Goal: Information Seeking & Learning: Learn about a topic

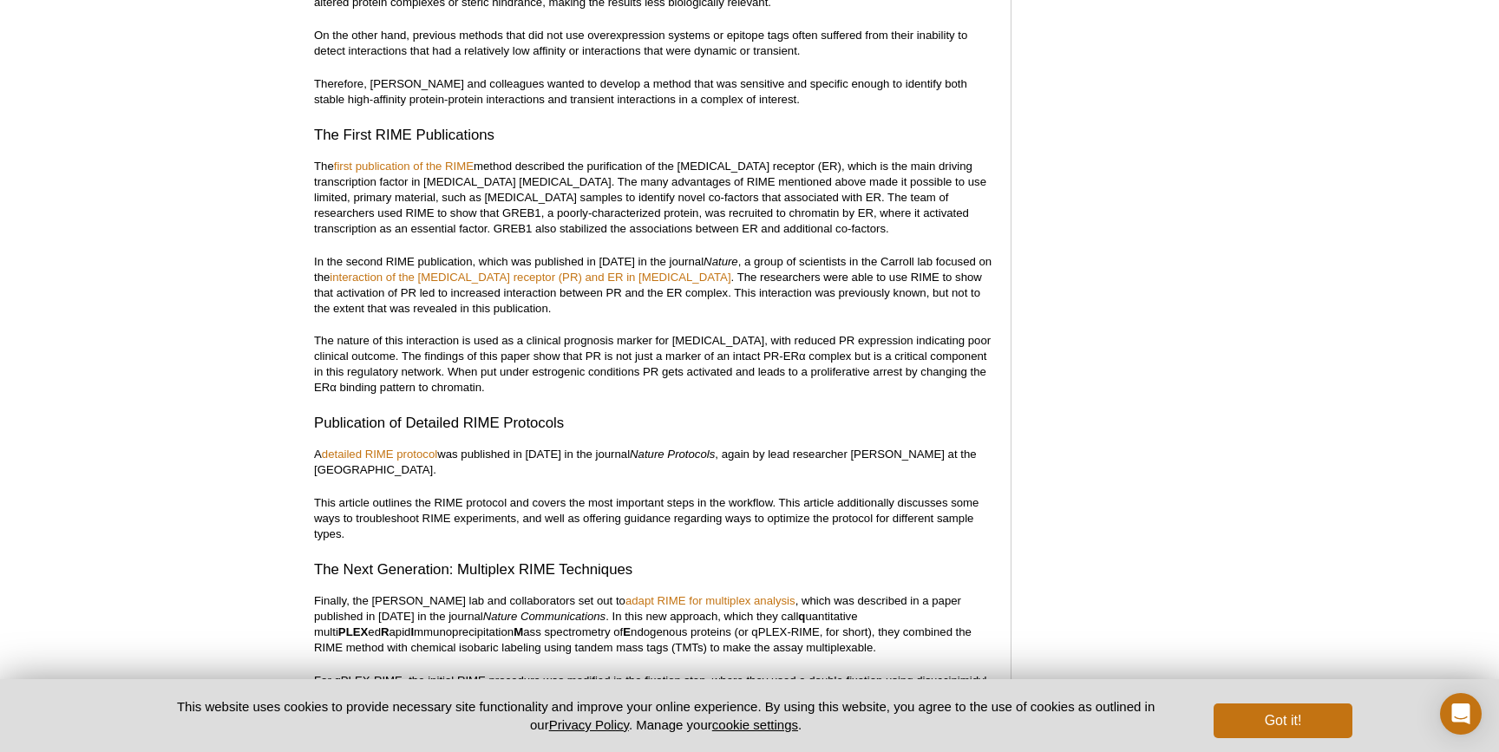
scroll to position [1439, 0]
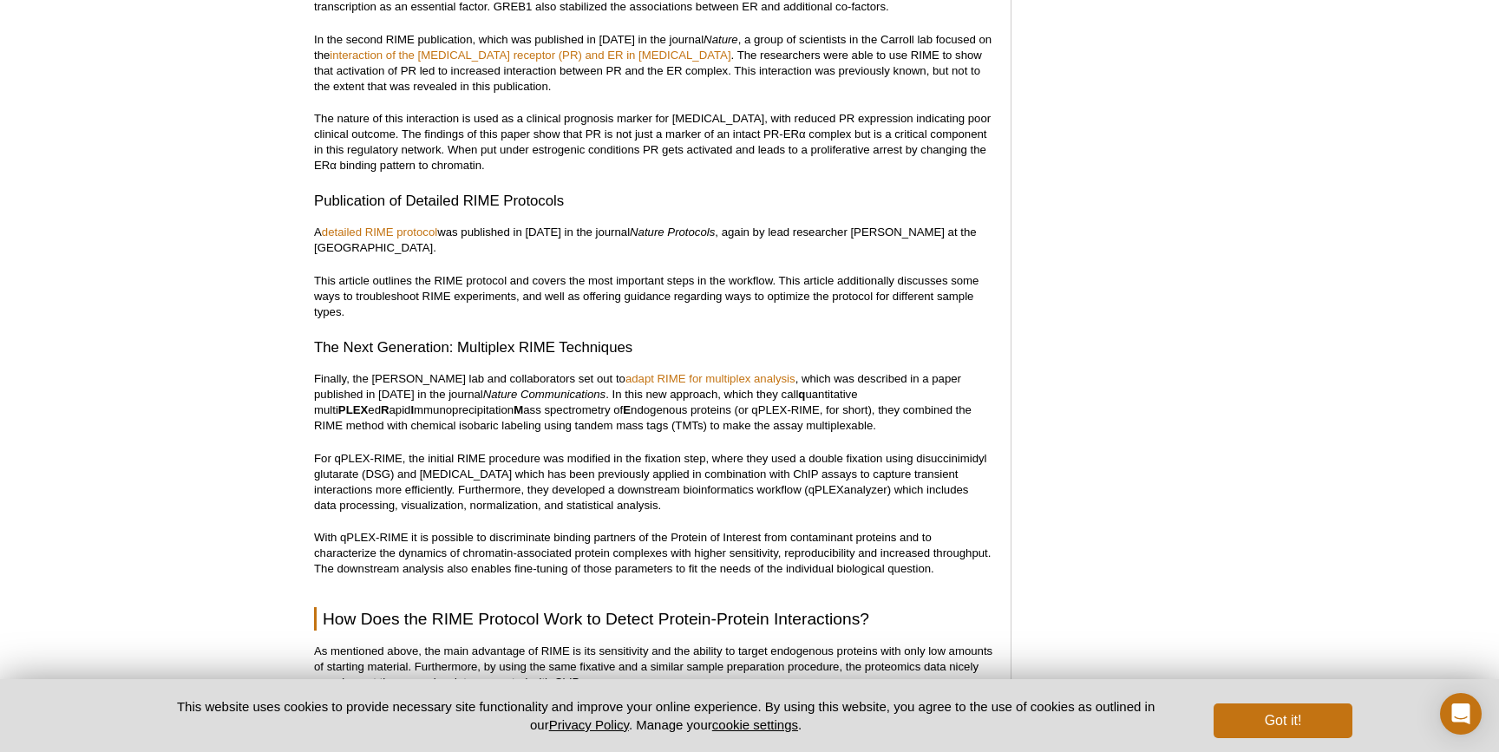
scroll to position [1508, 0]
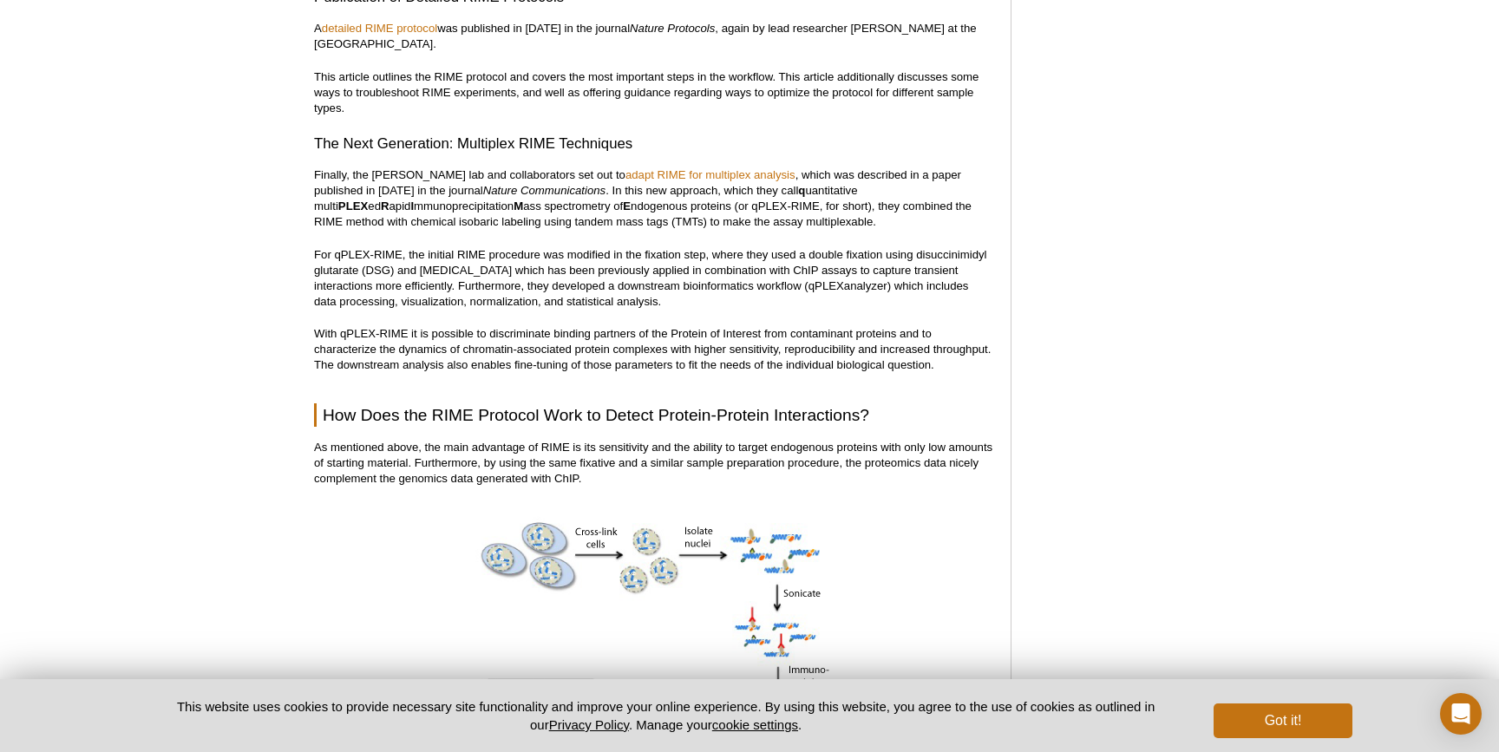
scroll to position [1845, 0]
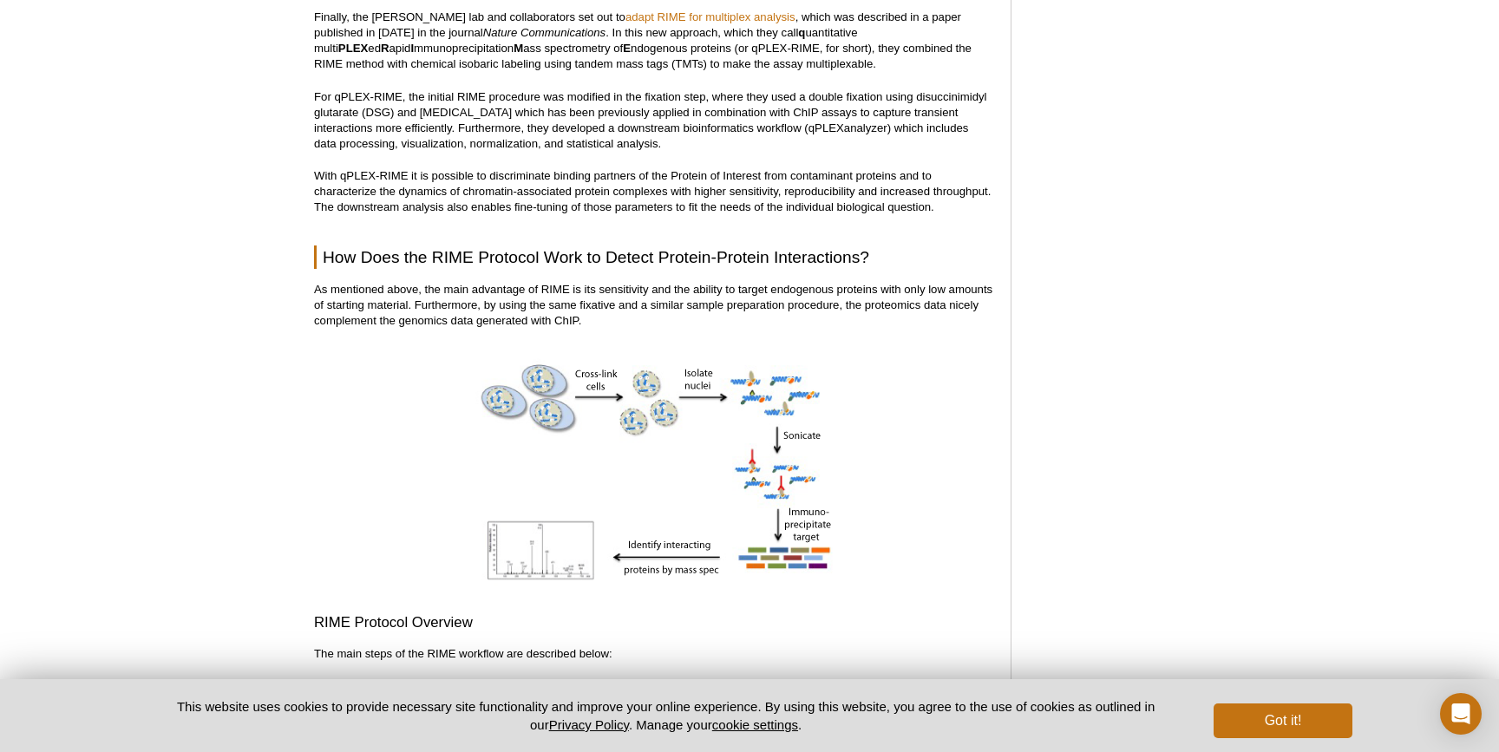
drag, startPoint x: 253, startPoint y: 301, endPoint x: 255, endPoint y: 336, distance: 34.8
drag, startPoint x: 255, startPoint y: 342, endPoint x: 260, endPoint y: 332, distance: 10.9
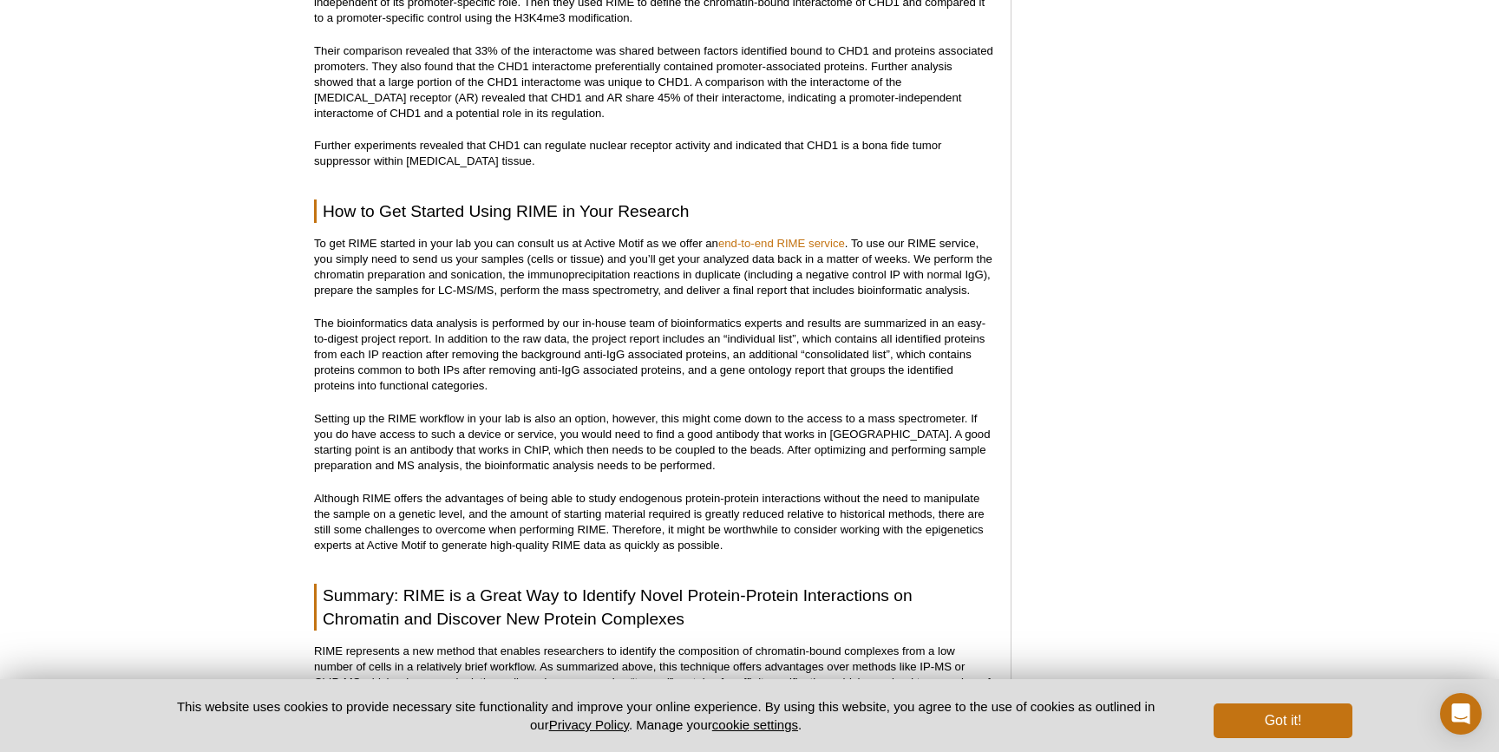
scroll to position [3933, 0]
click at [801, 236] on link "end-to-end RIME service" at bounding box center [781, 242] width 127 height 13
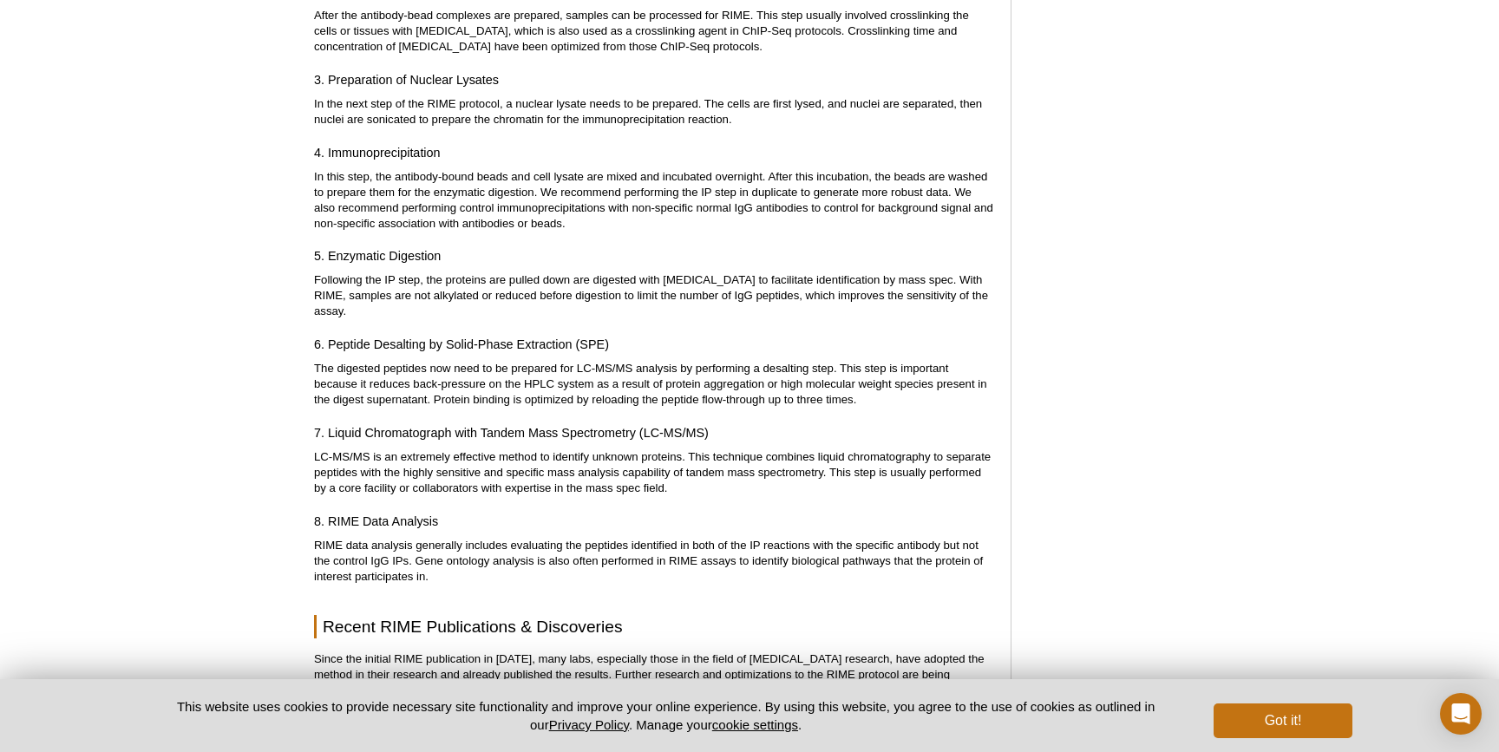
scroll to position [2630, 0]
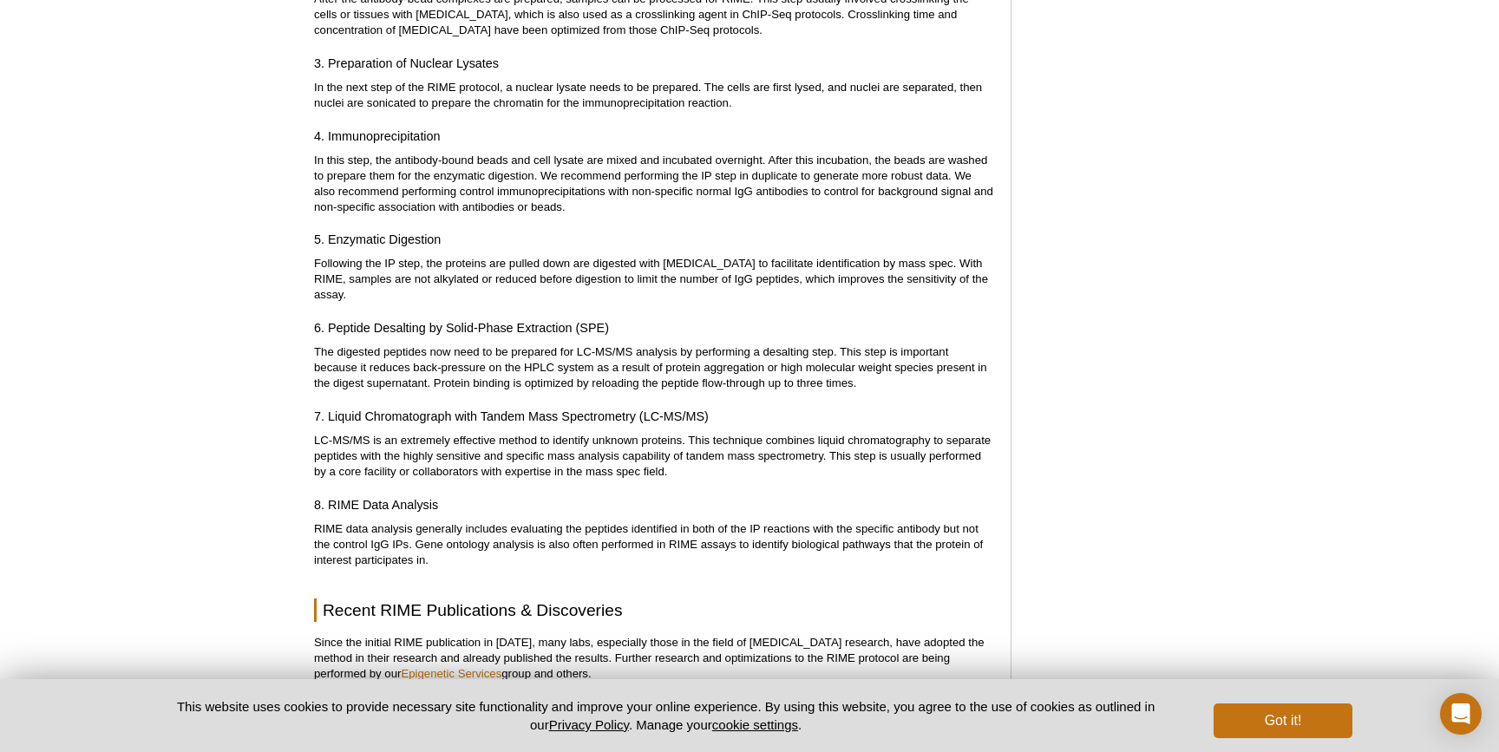
click at [282, 150] on div "Active Motif Logo Enabling Epigenetics Research 0 Search Skip to content Active…" at bounding box center [749, 304] width 1499 height 5782
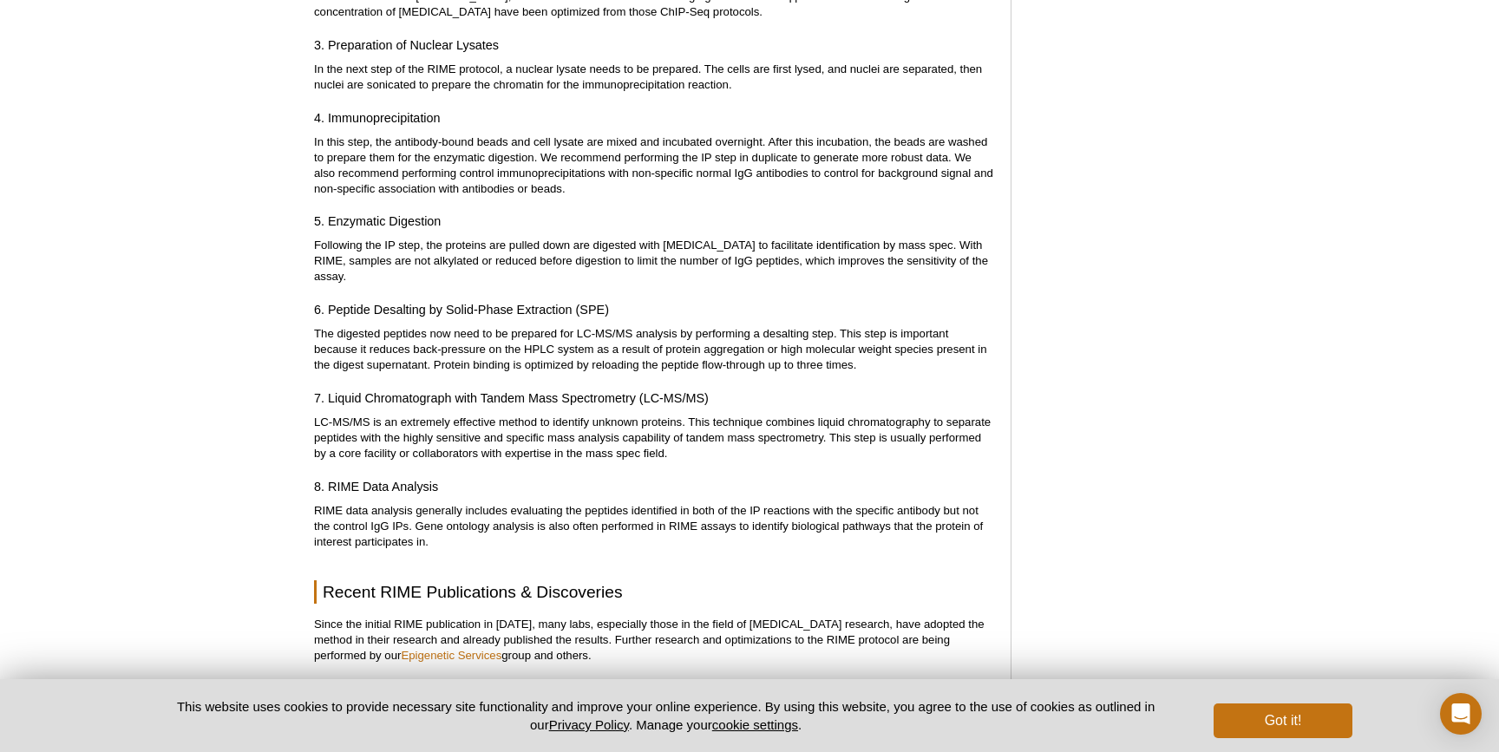
scroll to position [2647, 0]
click at [280, 151] on div "Active Motif Logo Enabling Epigenetics Research 0 Search Skip to content Active…" at bounding box center [749, 288] width 1499 height 5782
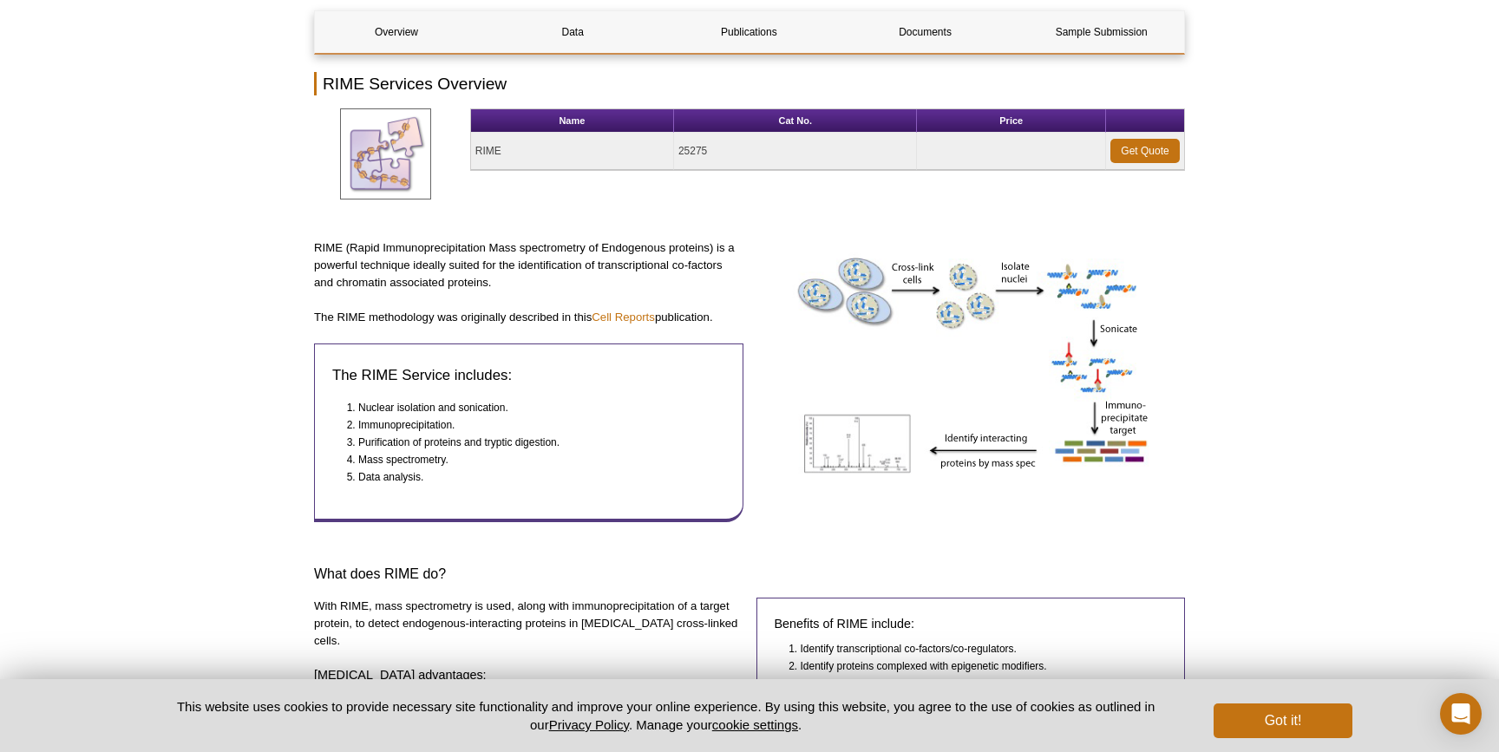
scroll to position [185, 0]
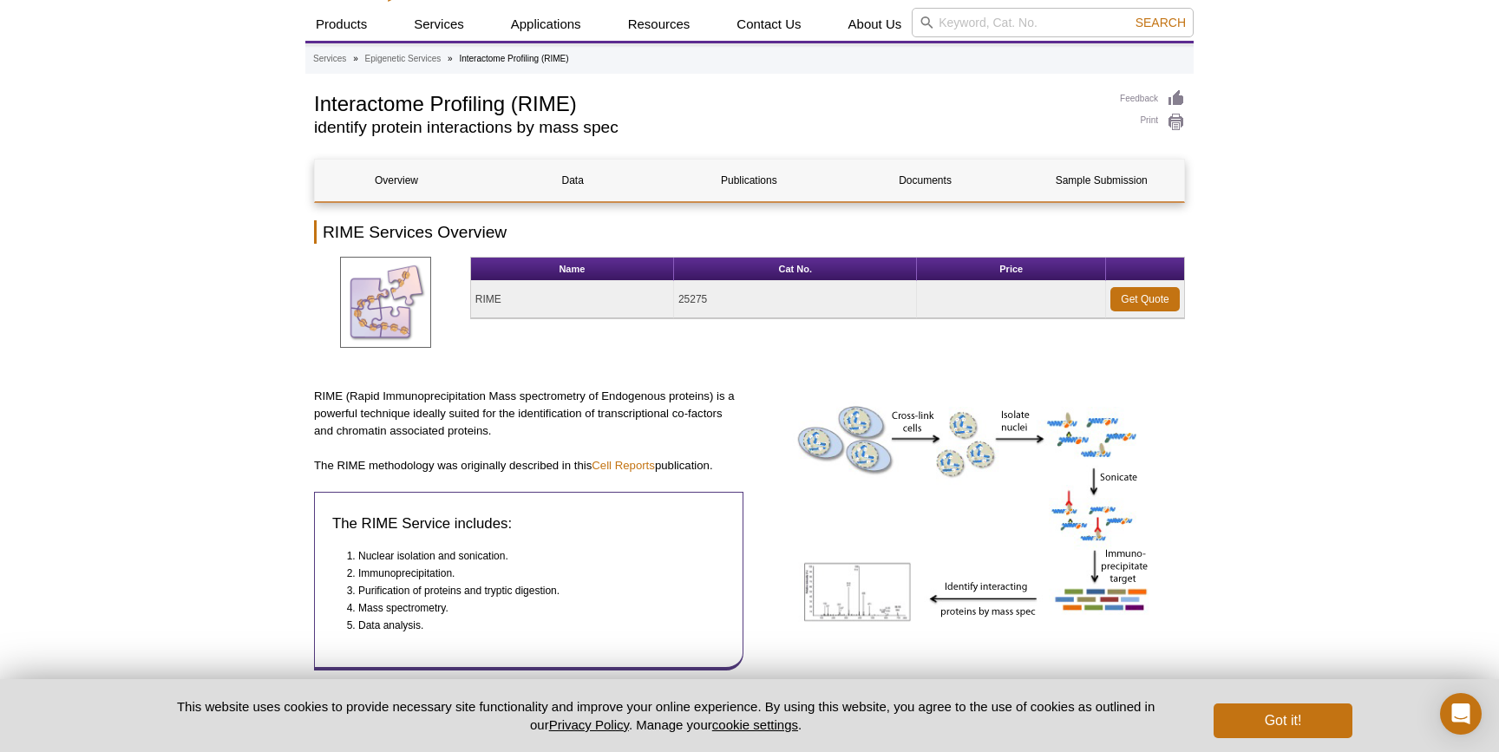
scroll to position [43, 0]
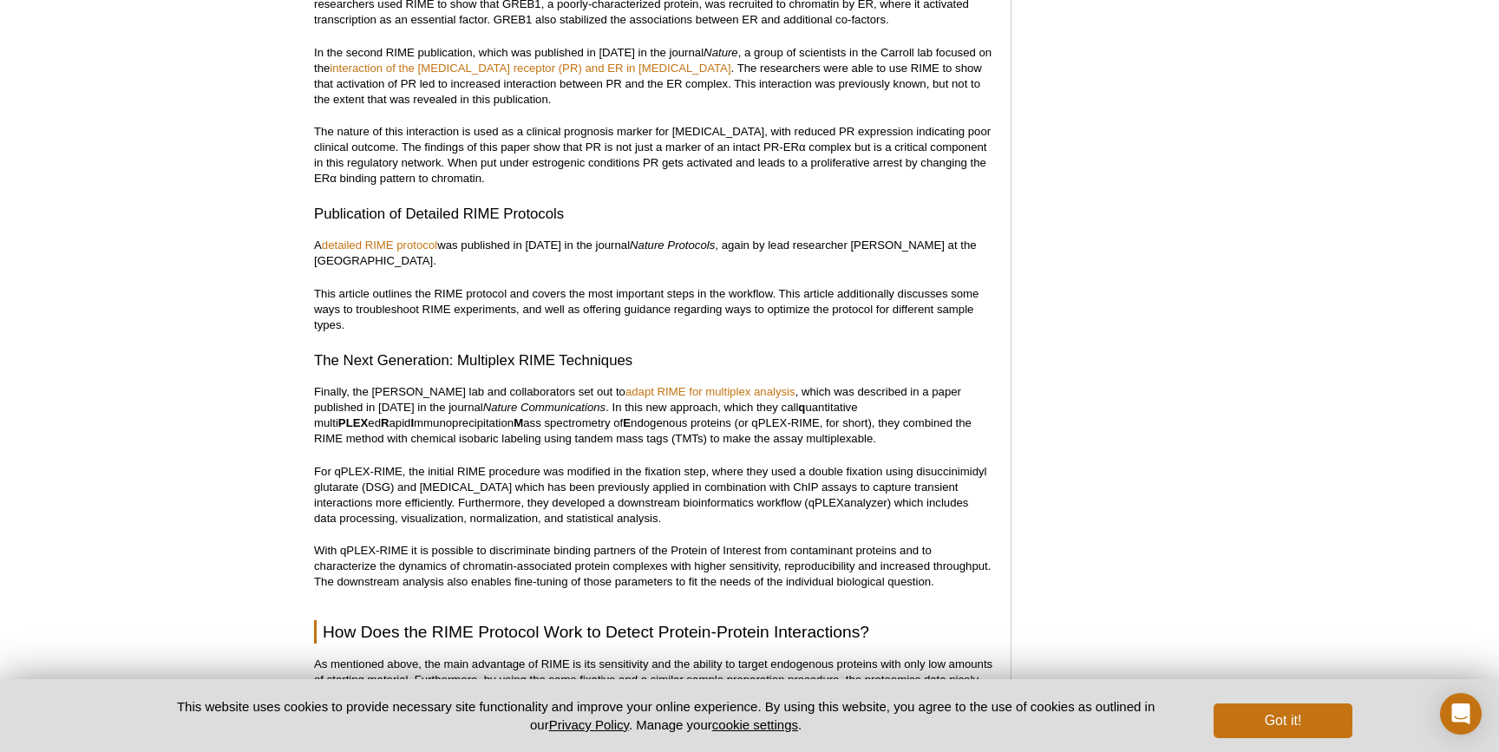
scroll to position [1513, 0]
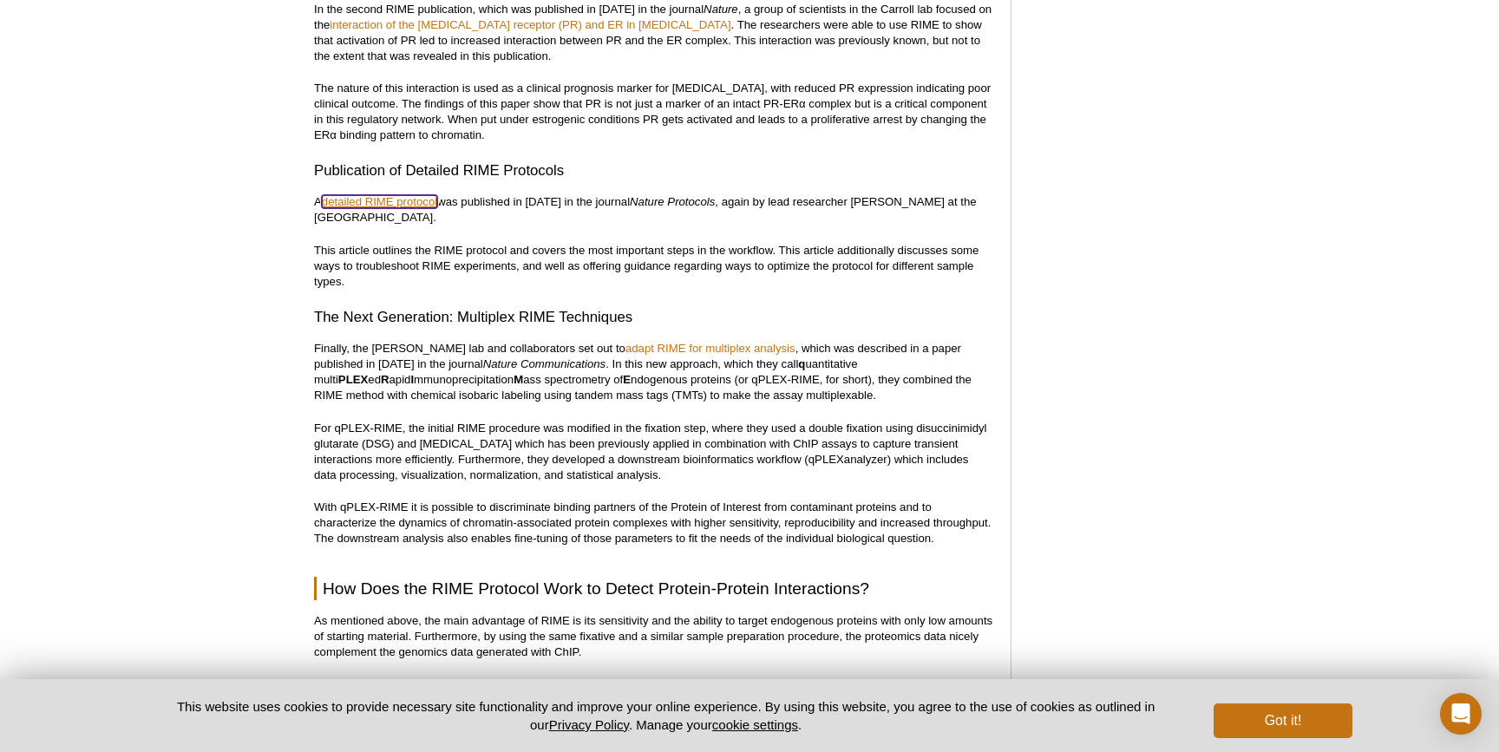
click at [376, 207] on link "detailed RIME protocol" at bounding box center [379, 201] width 115 height 13
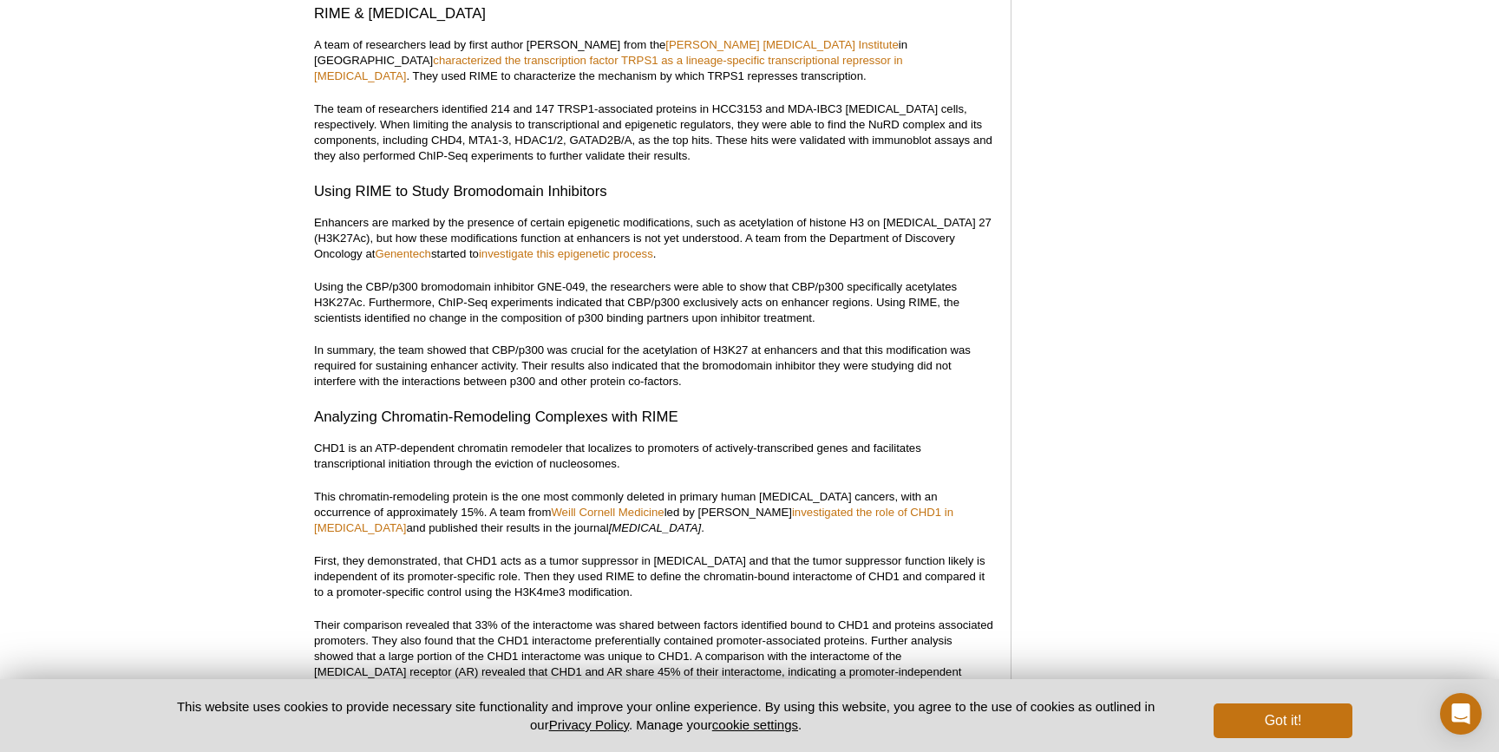
scroll to position [3328, 0]
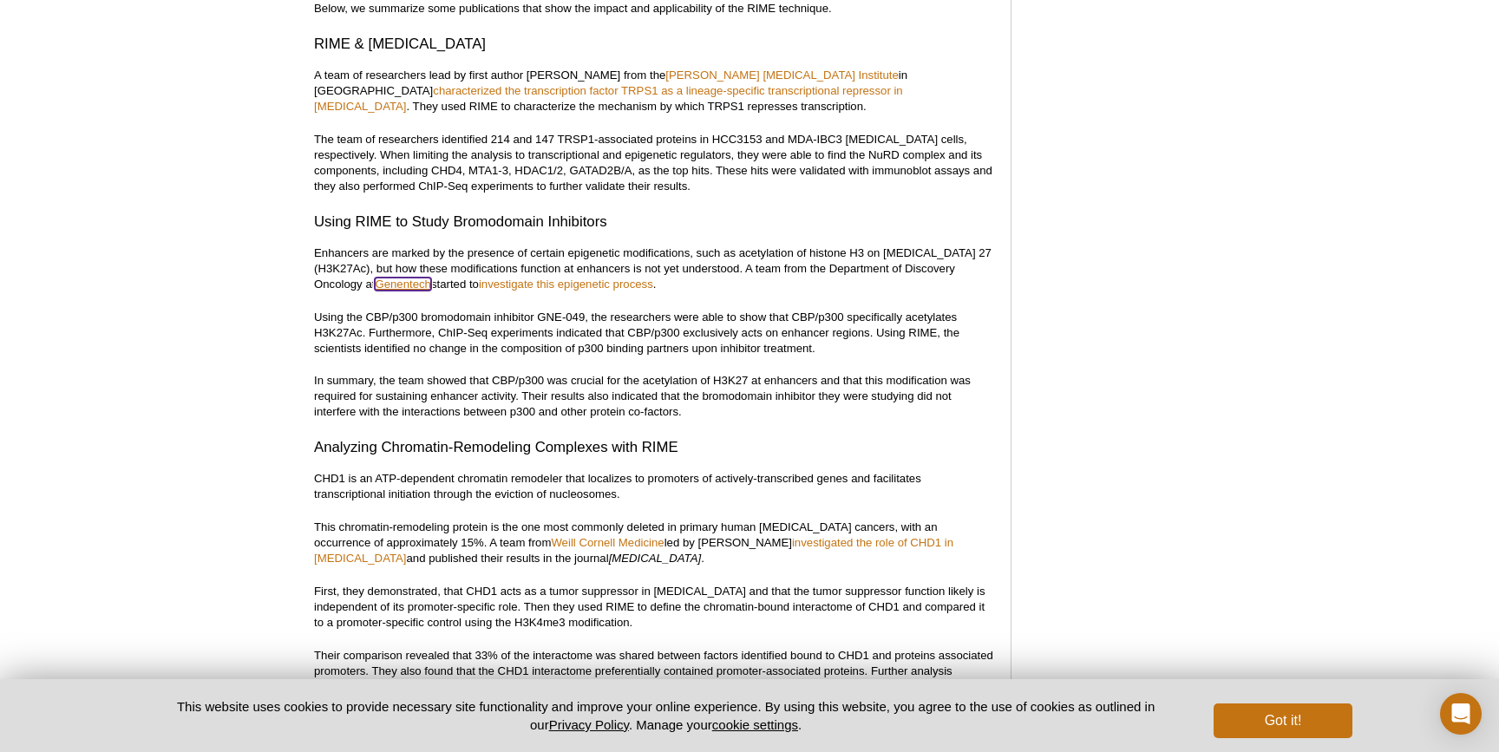
click at [375, 278] on link "Genentech" at bounding box center [403, 284] width 56 height 13
click at [479, 278] on link "investigate this epigenetic process" at bounding box center [566, 284] width 174 height 13
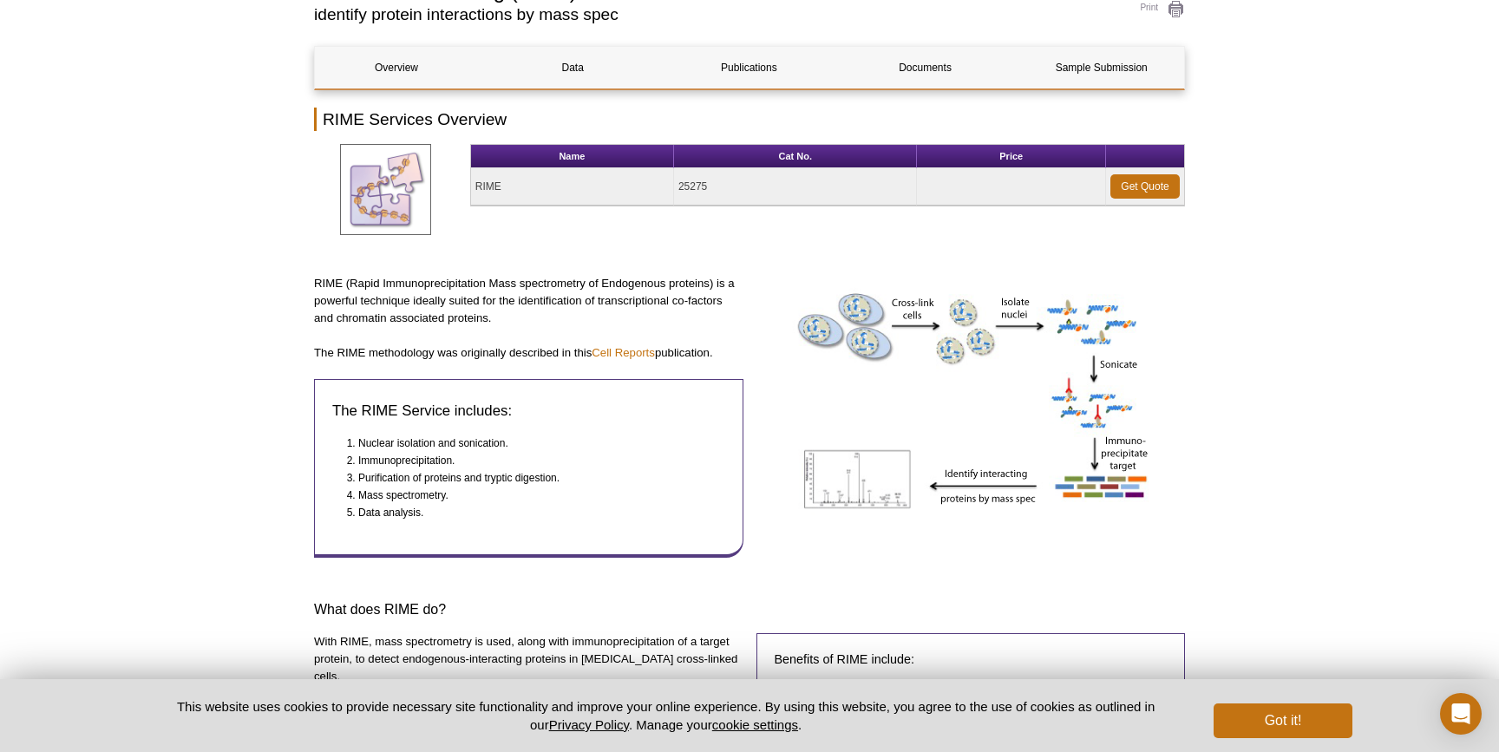
scroll to position [184, 0]
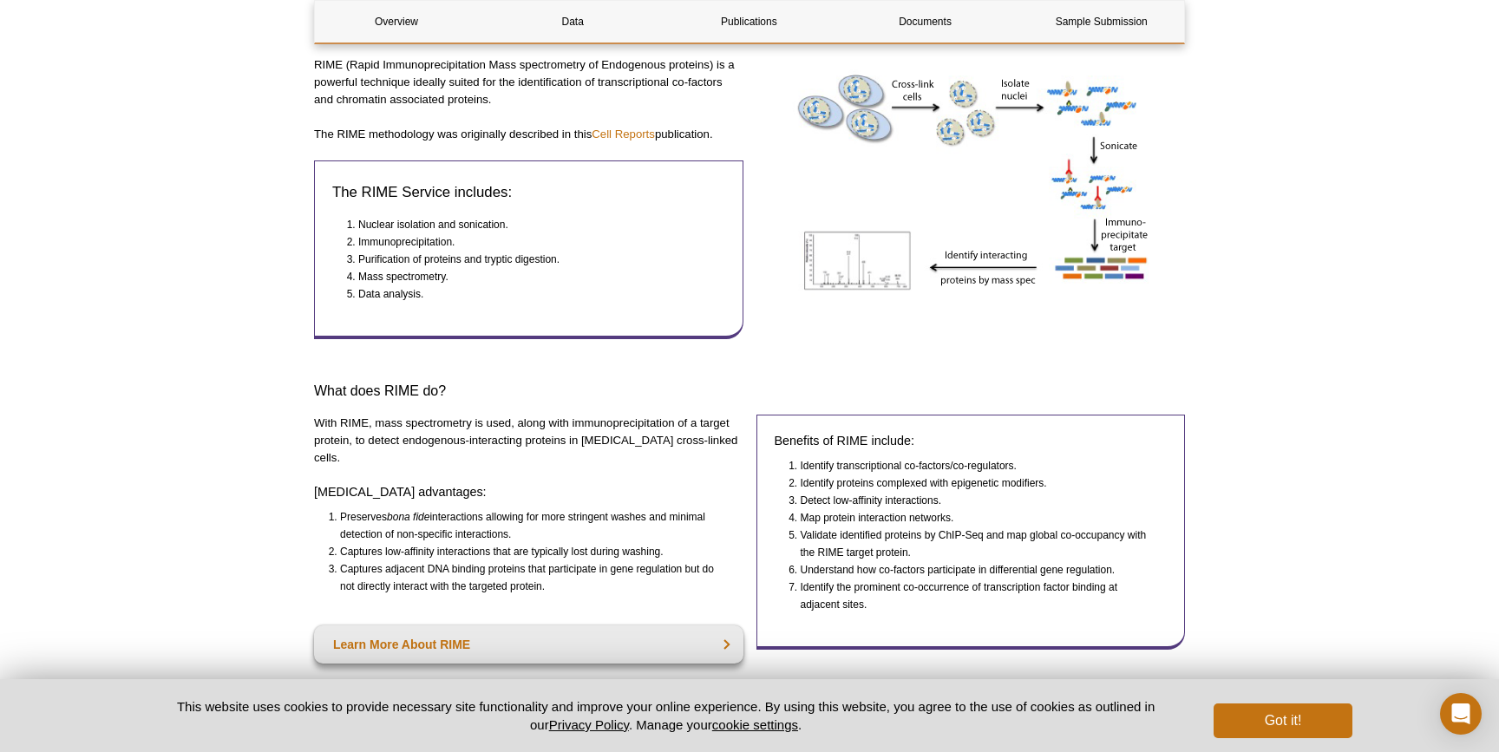
scroll to position [377, 0]
click at [637, 138] on link "Cell Reports" at bounding box center [623, 132] width 63 height 13
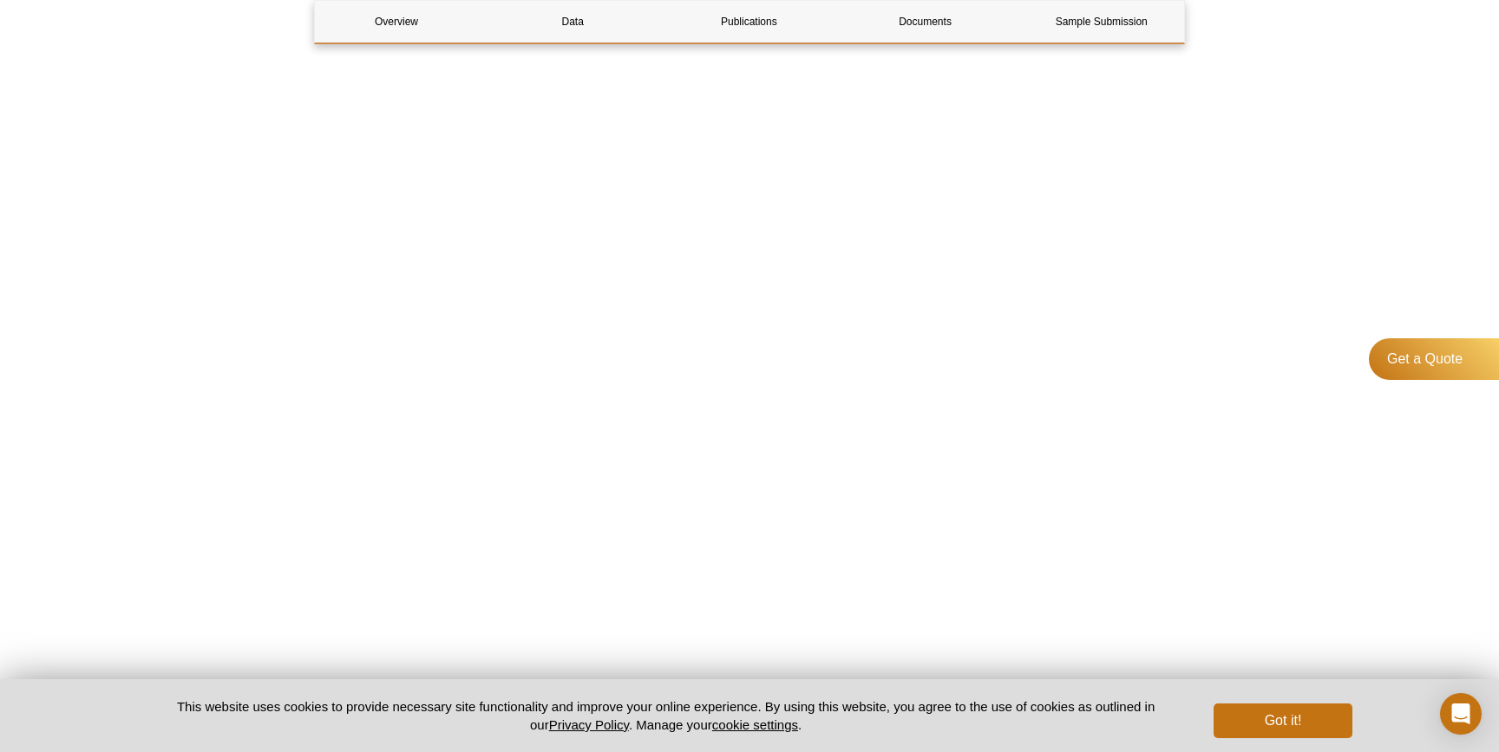
scroll to position [3421, 0]
